Goal: Task Accomplishment & Management: Manage account settings

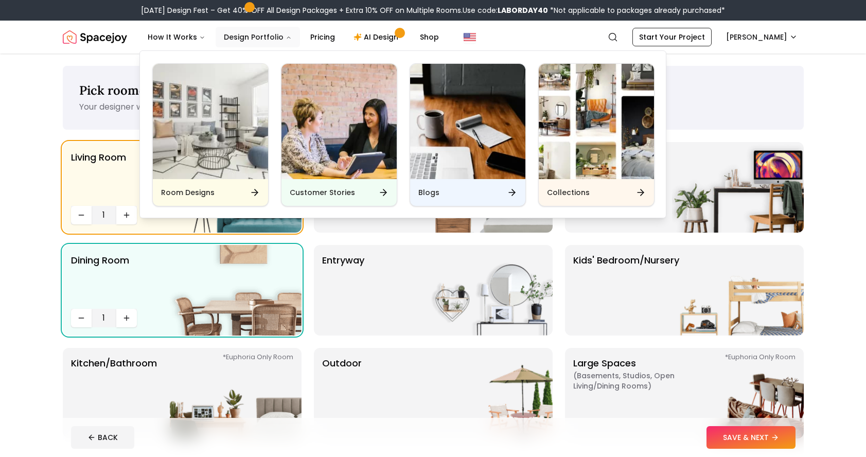
click at [252, 34] on button "Design Portfolio" at bounding box center [258, 37] width 84 height 21
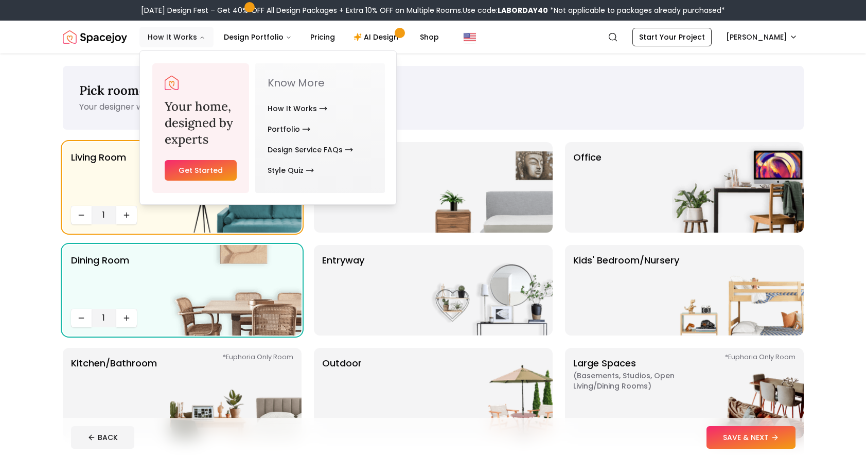
click at [189, 36] on button "How It Works" at bounding box center [177, 37] width 74 height 21
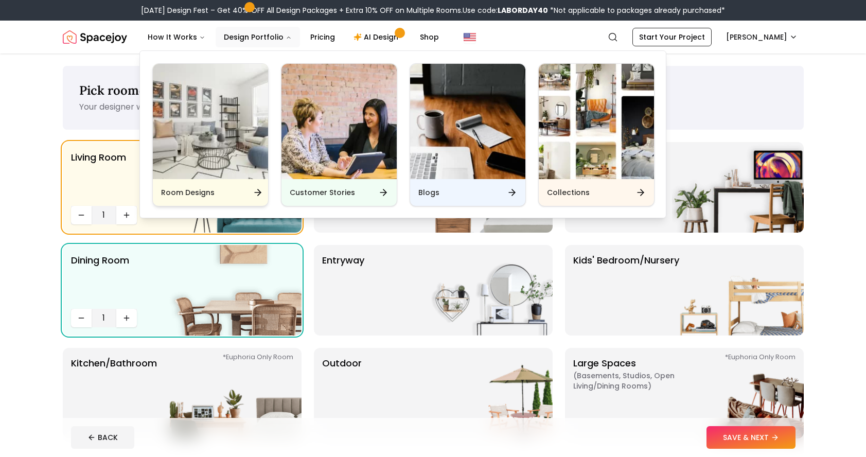
click at [227, 101] on img "Main" at bounding box center [210, 121] width 115 height 115
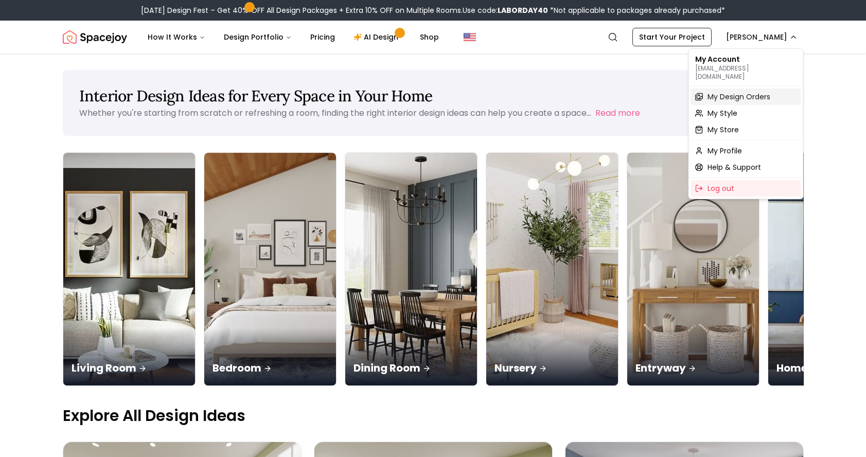
click at [730, 93] on span "My Design Orders" at bounding box center [739, 97] width 63 height 10
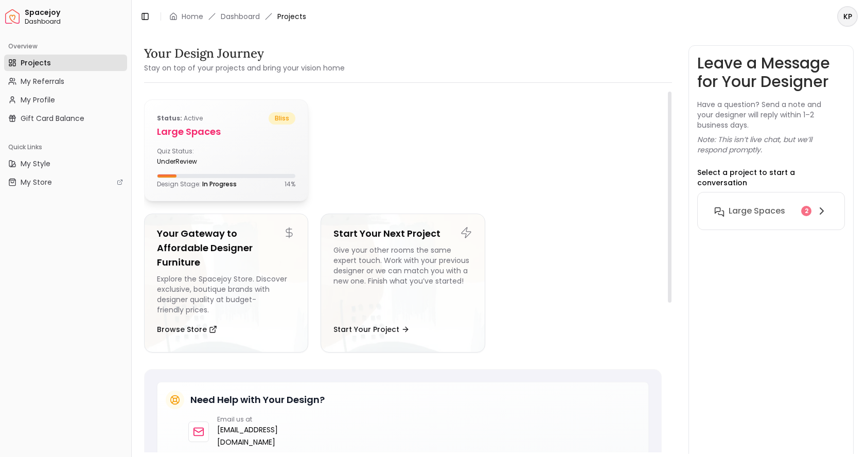
click at [250, 139] on div "Status: active bliss Large Spaces Quiz Status: underReview Design Stage: In Pro…" at bounding box center [226, 150] width 163 height 101
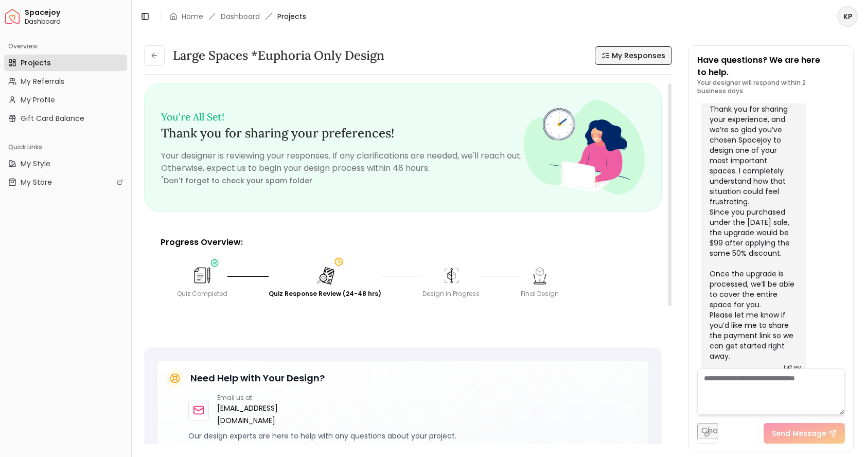
click at [635, 57] on span "My Responses" at bounding box center [639, 55] width 54 height 10
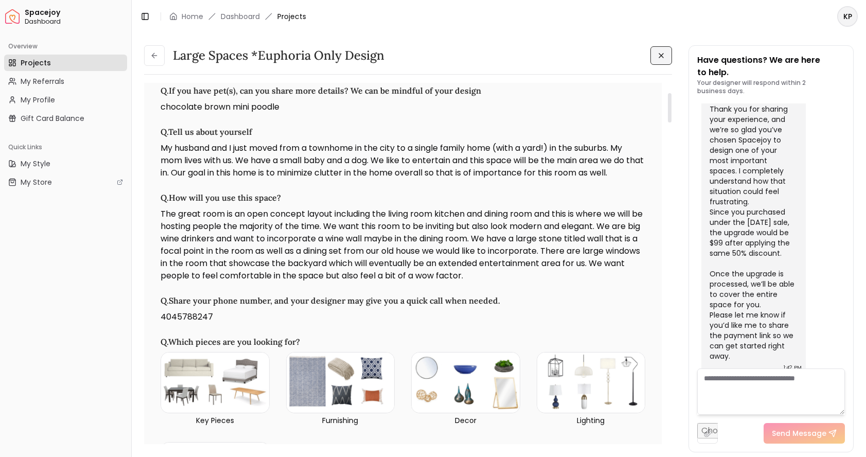
scroll to position [122, 0]
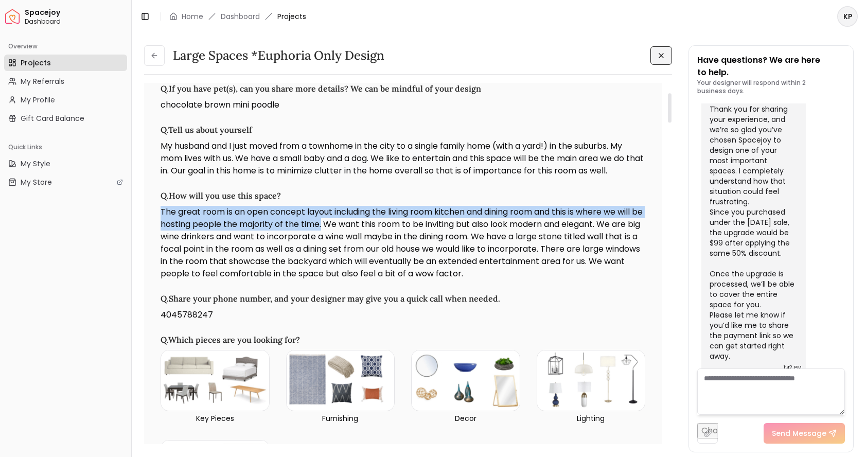
drag, startPoint x: 160, startPoint y: 210, endPoint x: 336, endPoint y: 227, distance: 176.3
click at [336, 227] on p "The great room is an open concept layout including the living room kitchen and …" at bounding box center [403, 243] width 485 height 74
copy p "The great room is an open concept layout including the living room kitchen and …"
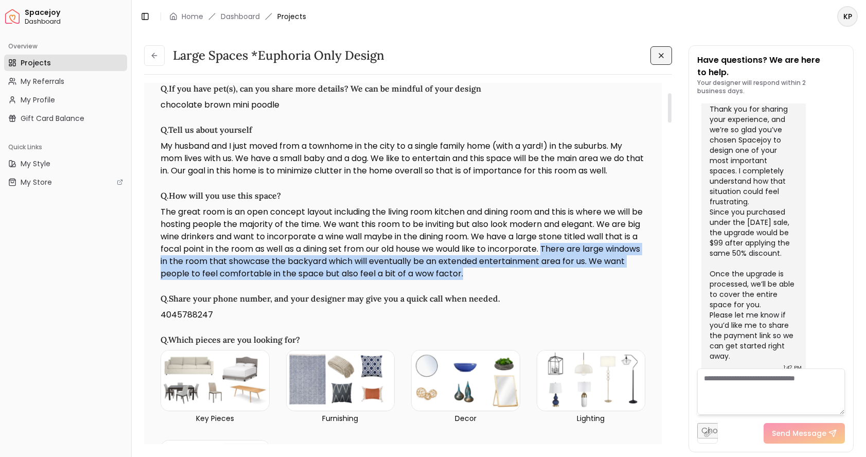
drag, startPoint x: 565, startPoint y: 248, endPoint x: 562, endPoint y: 275, distance: 28.0
click at [562, 275] on p "The great room is an open concept layout including the living room kitchen and …" at bounding box center [403, 243] width 485 height 74
copy p "There are large windows in the room that showcase the backyard which will event…"
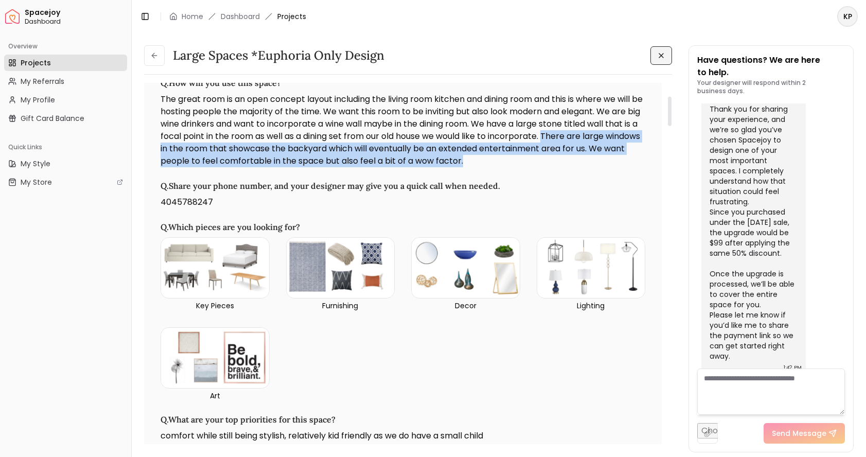
scroll to position [0, 0]
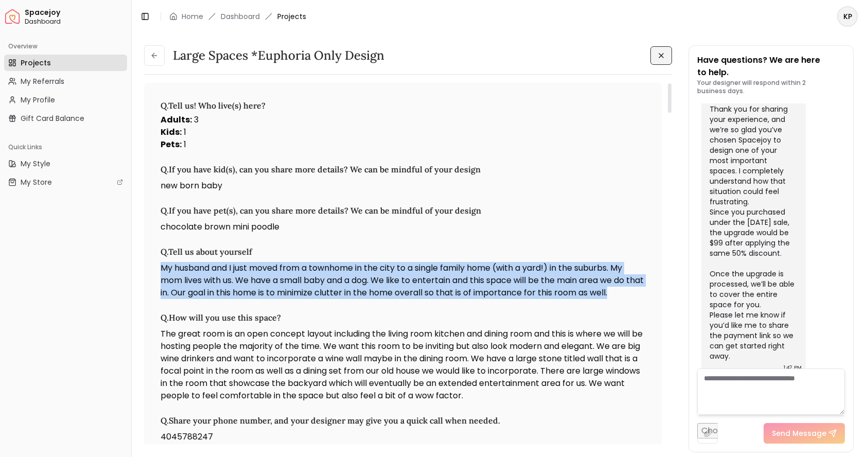
drag, startPoint x: 161, startPoint y: 268, endPoint x: 637, endPoint y: 294, distance: 477.0
click at [637, 294] on p "My husband and I just moved from a townhome in the city to a single family home…" at bounding box center [403, 280] width 485 height 37
copy p "My husband and I just moved from a townhome in the city to a single family home…"
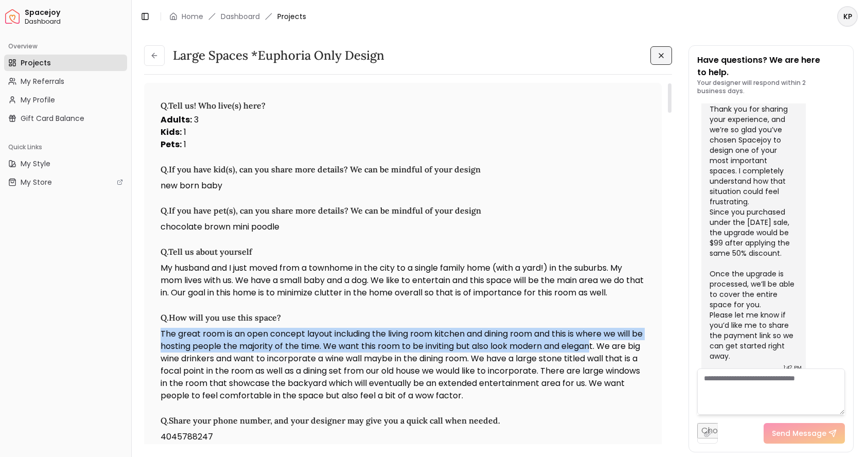
drag, startPoint x: 161, startPoint y: 333, endPoint x: 605, endPoint y: 342, distance: 444.4
click at [605, 342] on p "The great room is an open concept layout including the living room kitchen and …" at bounding box center [403, 365] width 485 height 74
copy p "The great room is an open concept layout including the living room kitchen and …"
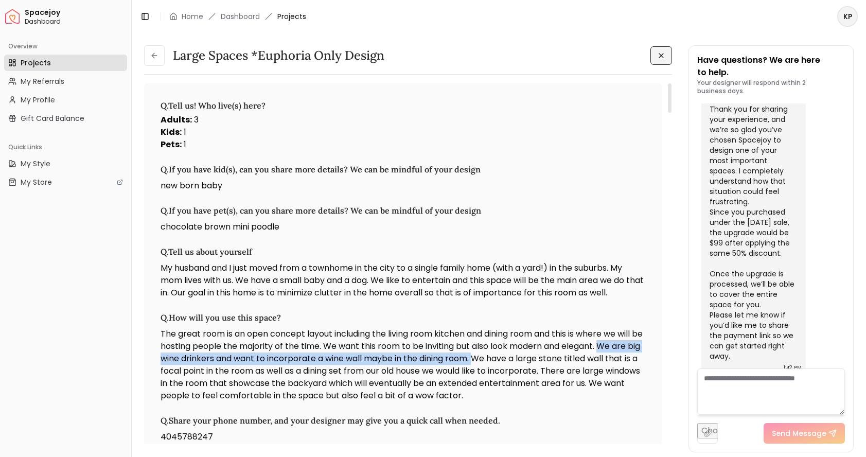
drag, startPoint x: 617, startPoint y: 344, endPoint x: 493, endPoint y: 358, distance: 125.4
click at [493, 358] on p "The great room is an open concept layout including the living room kitchen and …" at bounding box center [403, 365] width 485 height 74
copy p "We are big wine drinkers and want to incorporate a wine wall maybe in the dinin…"
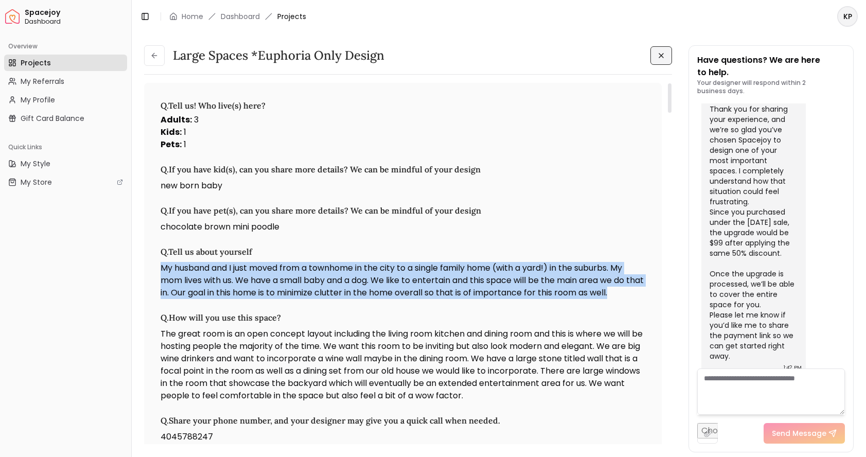
drag, startPoint x: 162, startPoint y: 266, endPoint x: 642, endPoint y: 291, distance: 480.5
click at [642, 291] on p "My husband and I just moved from a townhome in the city to a single family home…" at bounding box center [403, 280] width 485 height 37
copy p "My husband and I just moved from a townhome in the city to a single family home…"
